Goal: Task Accomplishment & Management: Use online tool/utility

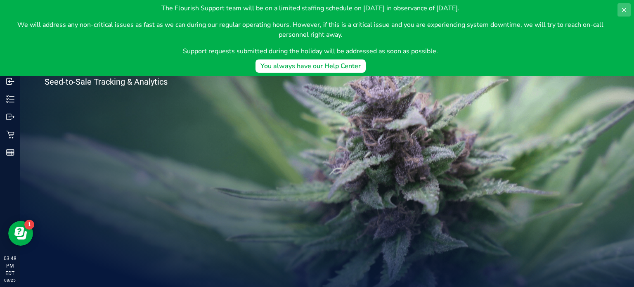
click at [621, 11] on icon at bounding box center [624, 10] width 7 height 7
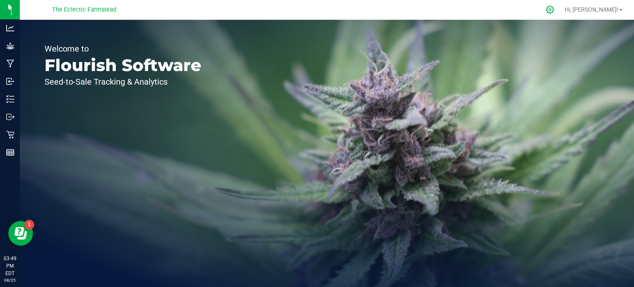
click at [554, 11] on icon at bounding box center [550, 9] width 9 height 9
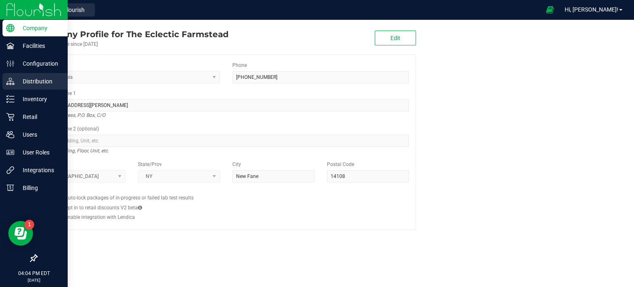
click at [39, 82] on p "Distribution" at bounding box center [39, 81] width 50 height 10
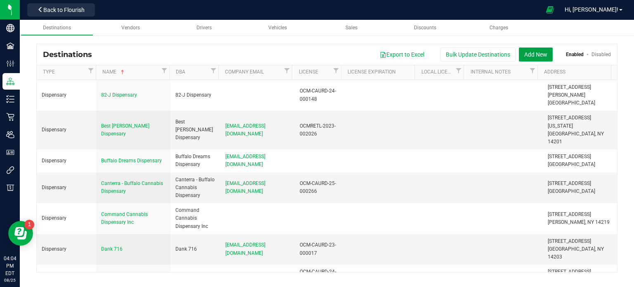
click at [527, 55] on button "Add New" at bounding box center [536, 54] width 34 height 14
